Goal: Use online tool/utility: Utilize a website feature to perform a specific function

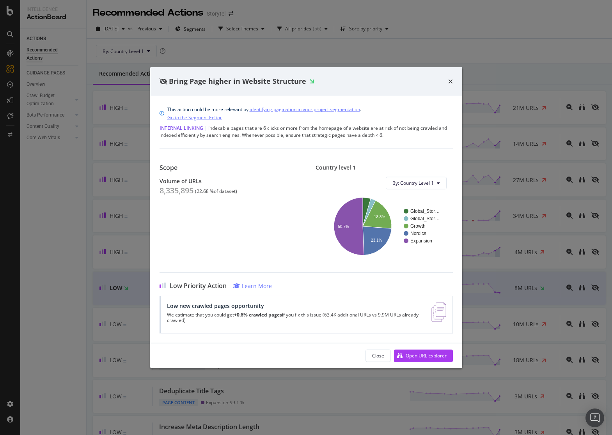
scroll to position [9, 0]
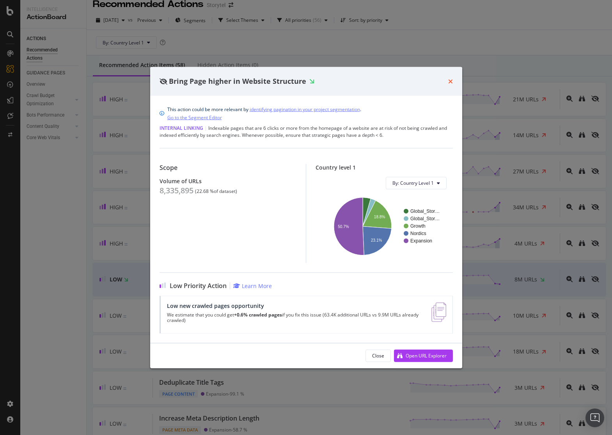
click at [451, 83] on icon "times" at bounding box center [450, 81] width 5 height 6
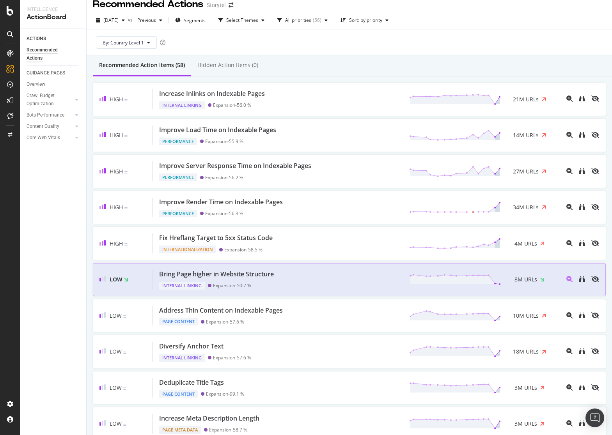
click at [317, 277] on div "Bring Page higher in Website Structure Internal Linking Expansion - 50.7 % 8M U…" at bounding box center [356, 280] width 407 height 20
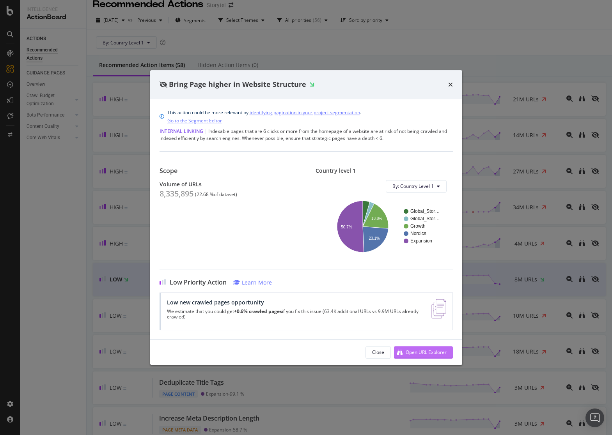
click at [417, 353] on div "Open URL Explorer" at bounding box center [425, 352] width 41 height 7
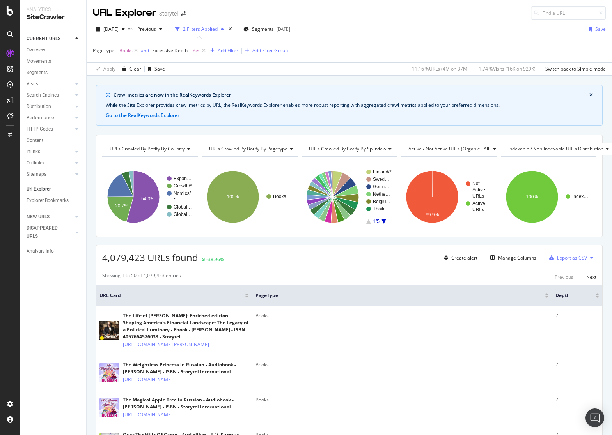
click at [237, 72] on div "Apply Clear Save 11.16 % URLs ( 4M on 37M ) 1.74 % Visits ( 16K on 929K ) Switc…" at bounding box center [349, 68] width 525 height 13
click at [136, 50] on icon at bounding box center [136, 51] width 7 height 8
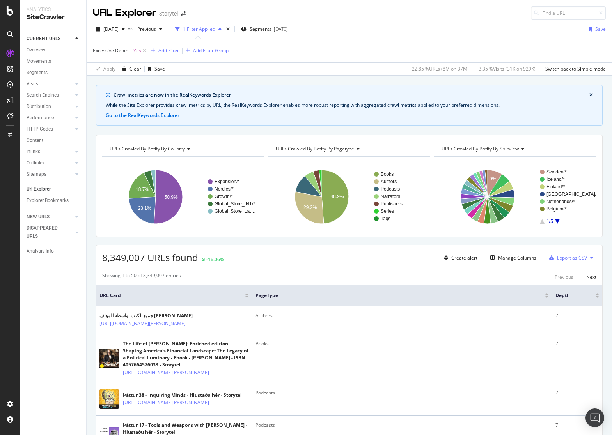
click at [498, 44] on div "Excessive Depth = Yes Add Filter Add Filter Group" at bounding box center [349, 50] width 513 height 23
